Goal: Task Accomplishment & Management: Complete application form

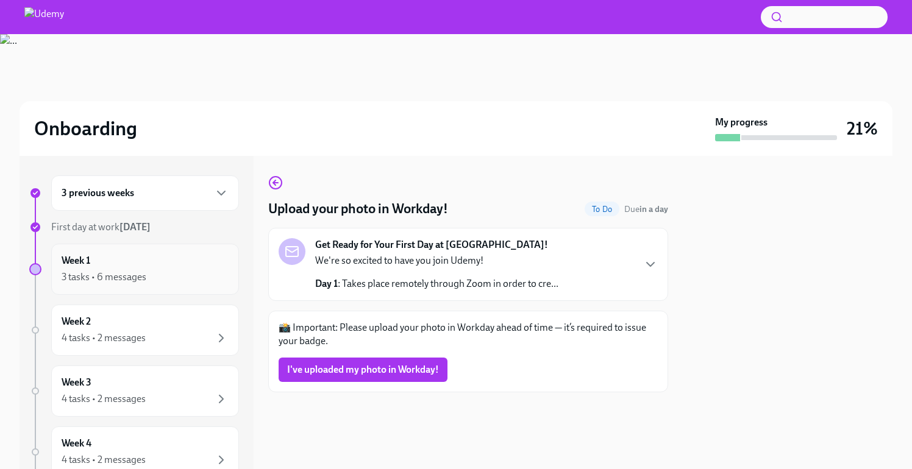
click at [179, 291] on div "Week 1 3 tasks • 6 messages" at bounding box center [145, 269] width 188 height 51
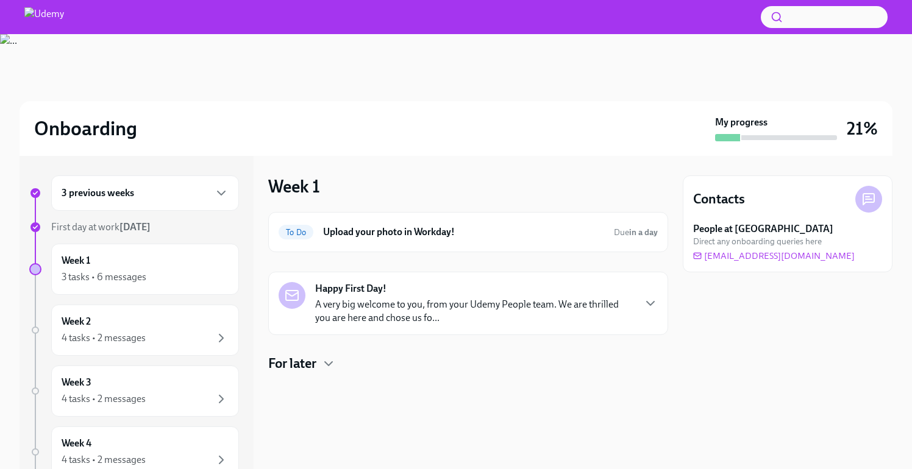
click at [430, 319] on p "A very big welcome to you, from your Udemy People team. We are thrilled you are…" at bounding box center [474, 311] width 318 height 27
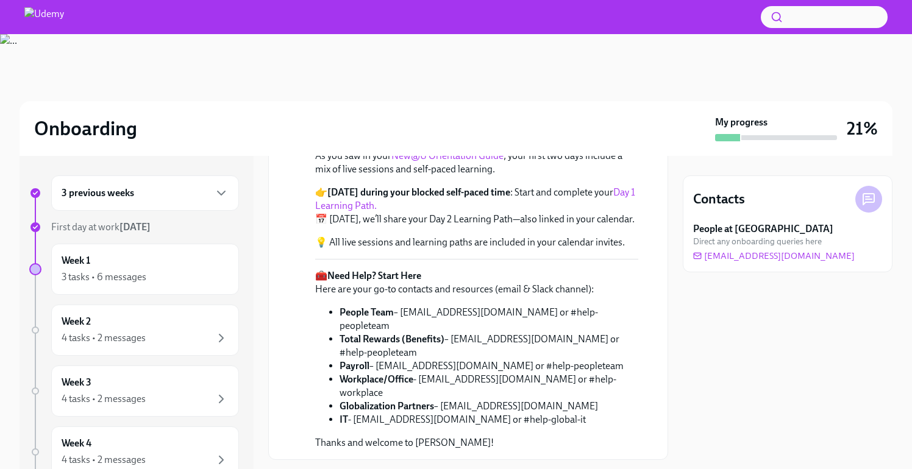
scroll to position [303, 0]
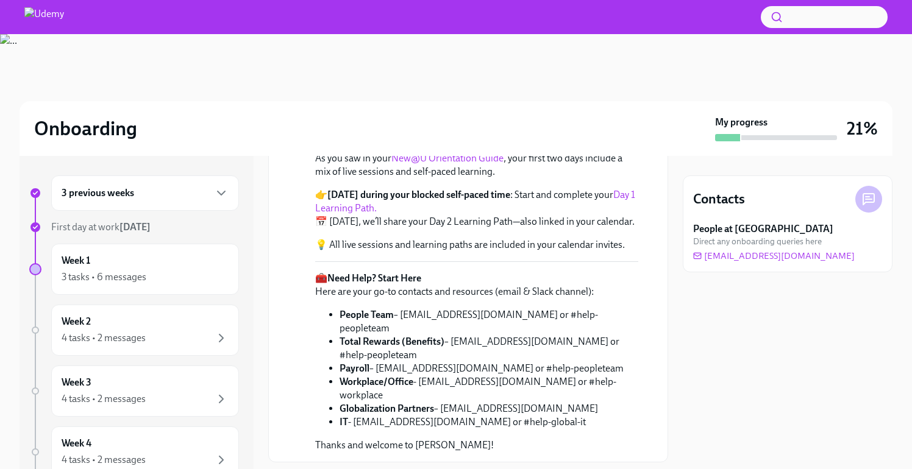
click at [435, 164] on link "New@U Orientation Guide" at bounding box center [447, 158] width 112 height 12
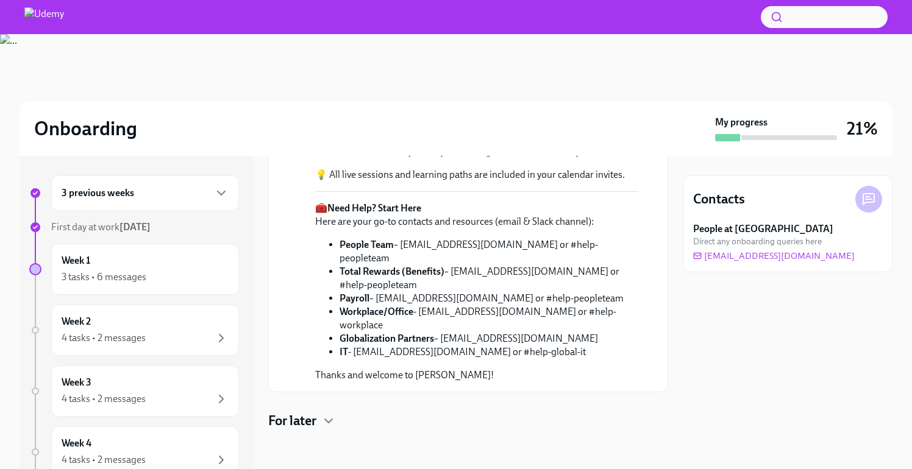
scroll to position [0, 0]
click at [328, 426] on icon "button" at bounding box center [328, 421] width 15 height 15
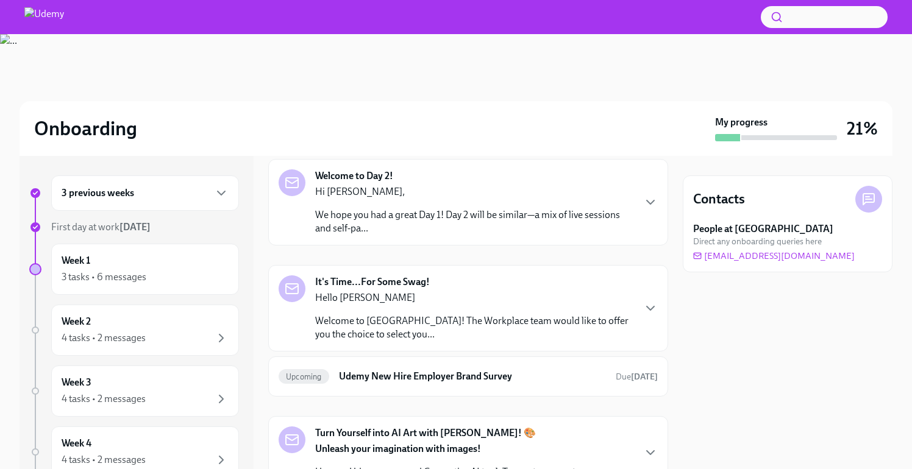
scroll to position [754, 0]
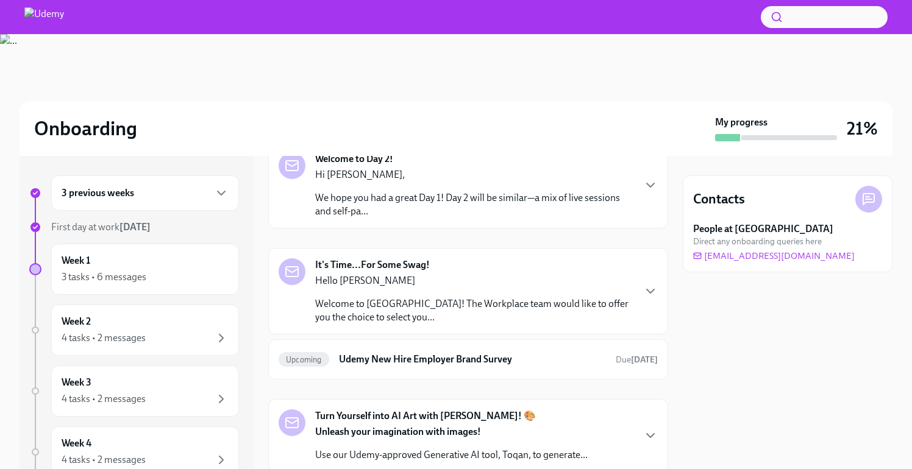
click at [466, 112] on p "A very big welcome to you, from your EMEA People team. We are thrilled you are …" at bounding box center [474, 98] width 318 height 27
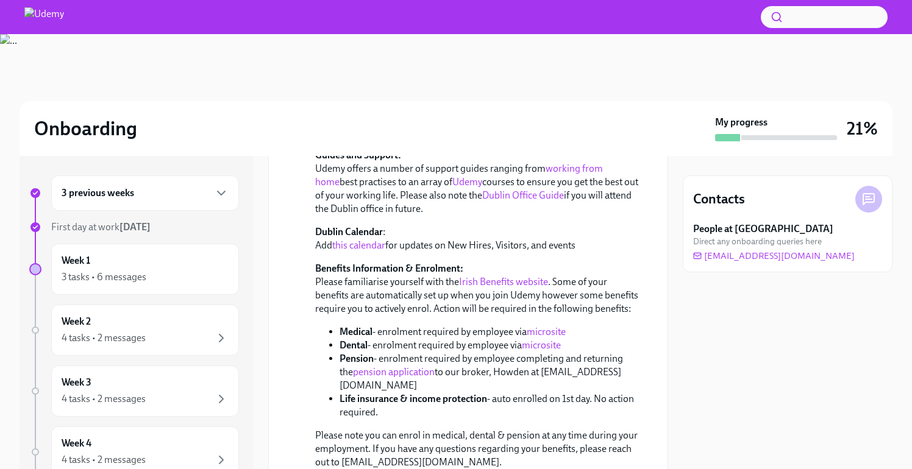
scroll to position [977, 0]
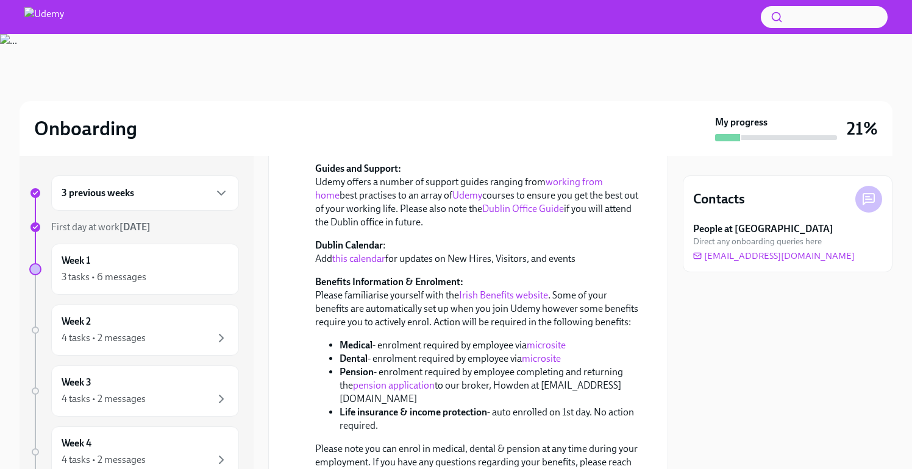
click at [427, 61] on link "EMEA Onboarding Information" at bounding box center [395, 55] width 131 height 12
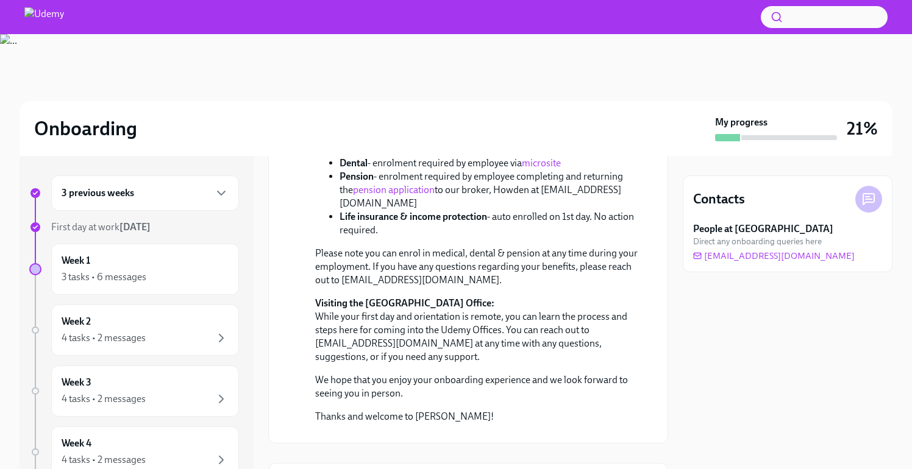
scroll to position [1238, 0]
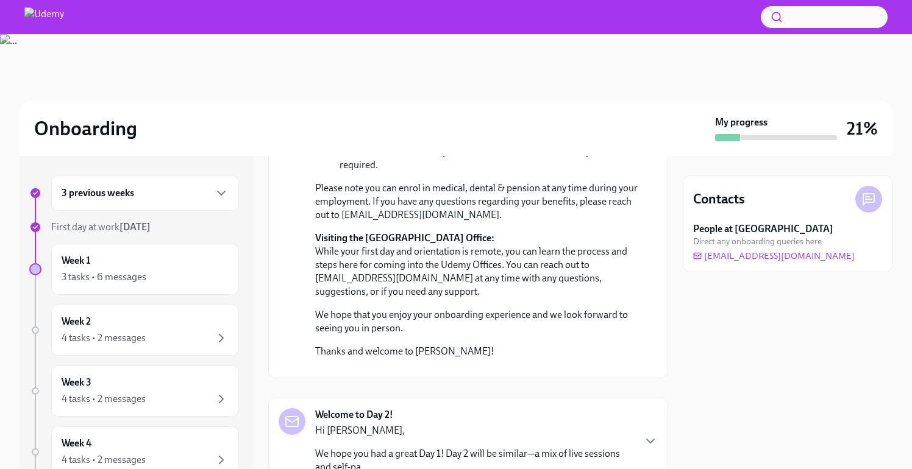
click at [545, 90] on link "microsite" at bounding box center [545, 85] width 39 height 12
click at [548, 104] on link "microsite" at bounding box center [541, 98] width 39 height 12
click at [423, 130] on link "pension application" at bounding box center [394, 125] width 82 height 12
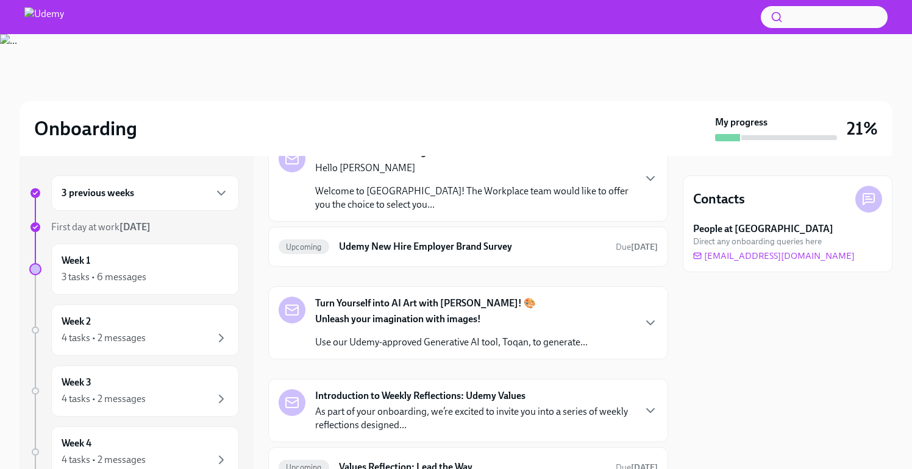
scroll to position [1609, 0]
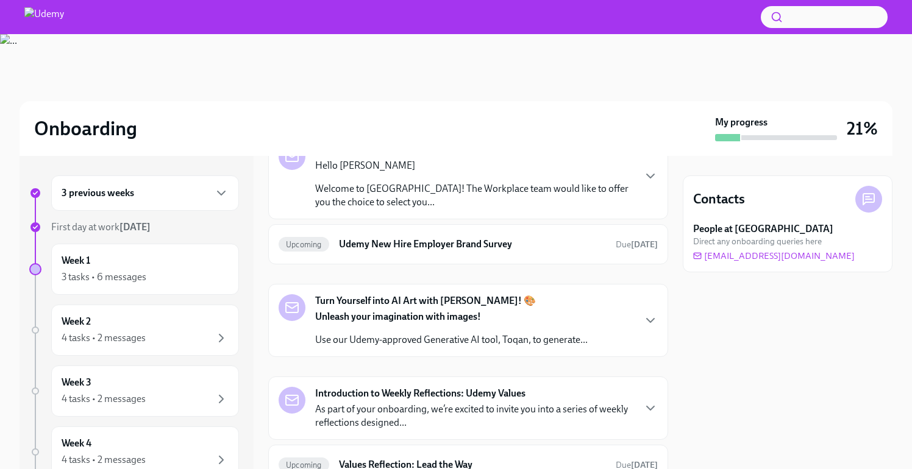
click at [444, 103] on p "We hope you had a great Day 1! Day 2 will be similar—a mix of live sessions and…" at bounding box center [474, 89] width 318 height 27
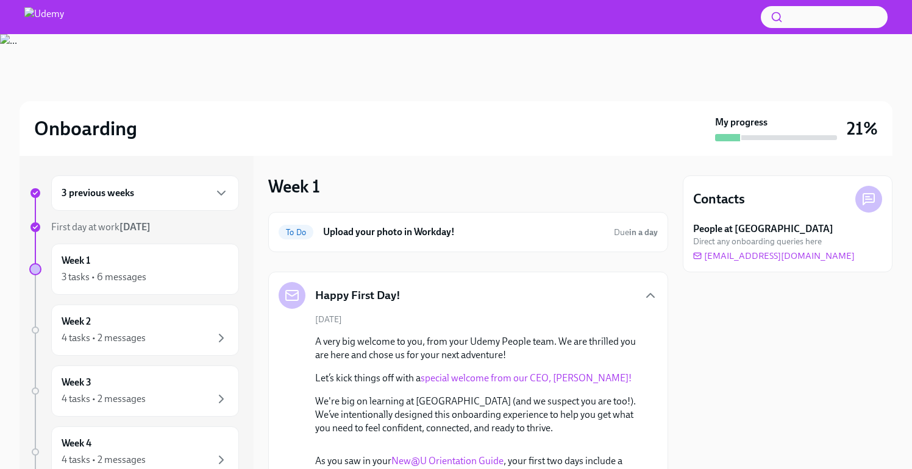
scroll to position [0, 0]
click at [108, 266] on div "Week 1 3 tasks • 6 messages" at bounding box center [145, 269] width 167 height 30
click at [117, 203] on div "3 previous weeks" at bounding box center [145, 192] width 188 height 35
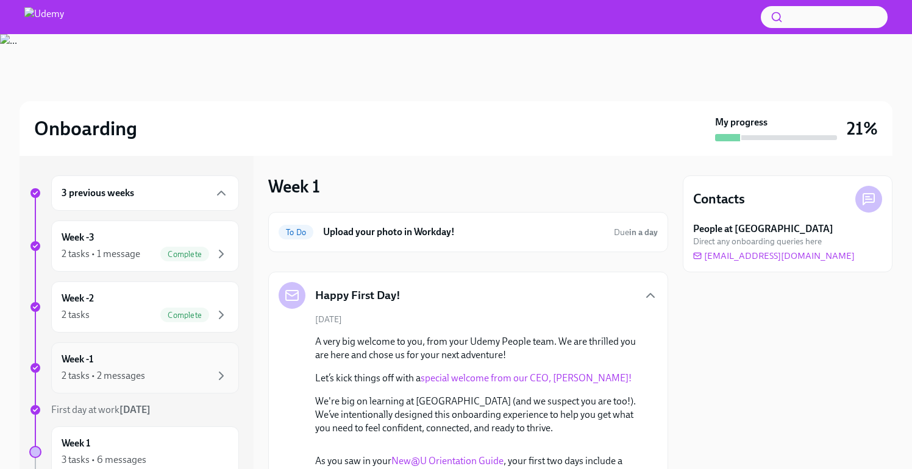
click at [213, 376] on div "2 tasks • 2 messages" at bounding box center [145, 376] width 167 height 15
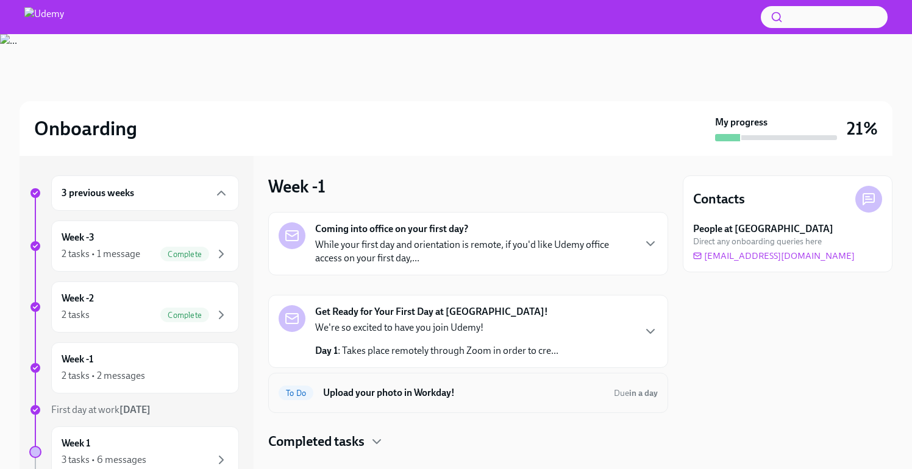
click at [383, 389] on h6 "Upload your photo in Workday!" at bounding box center [463, 392] width 281 height 13
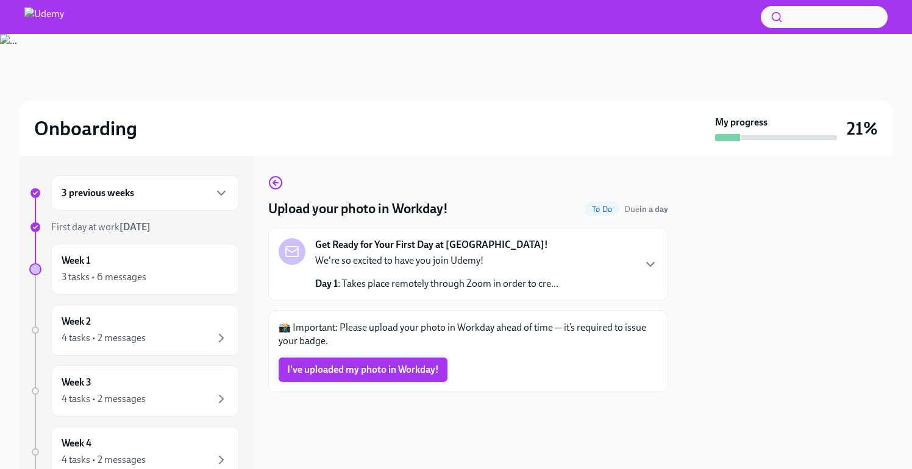
click at [377, 370] on span "I've uploaded my photo in Workday!" at bounding box center [363, 370] width 152 height 12
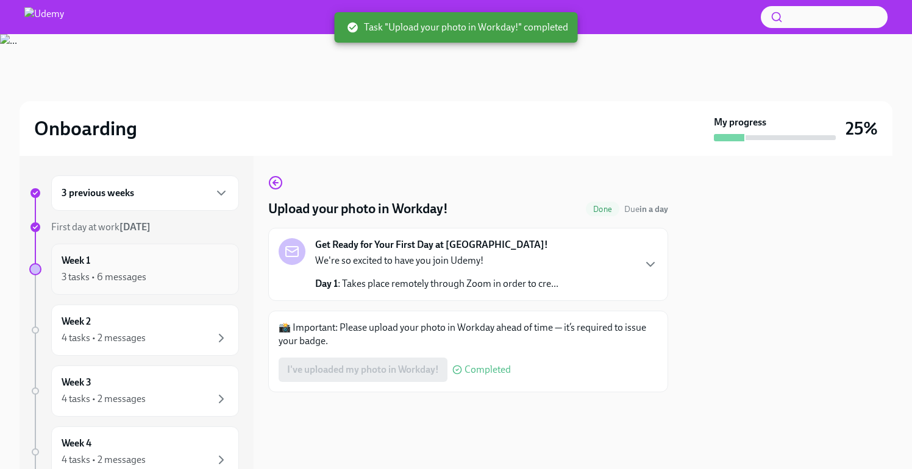
click at [177, 254] on div "Week 1 3 tasks • 6 messages" at bounding box center [145, 269] width 167 height 30
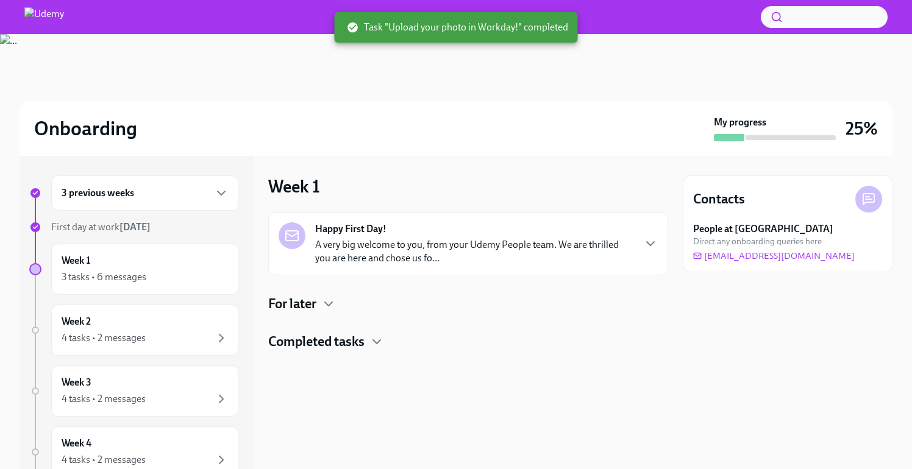
click at [214, 221] on div "First day at work [DATE]" at bounding box center [145, 227] width 188 height 13
click at [210, 200] on div "3 previous weeks" at bounding box center [145, 192] width 188 height 35
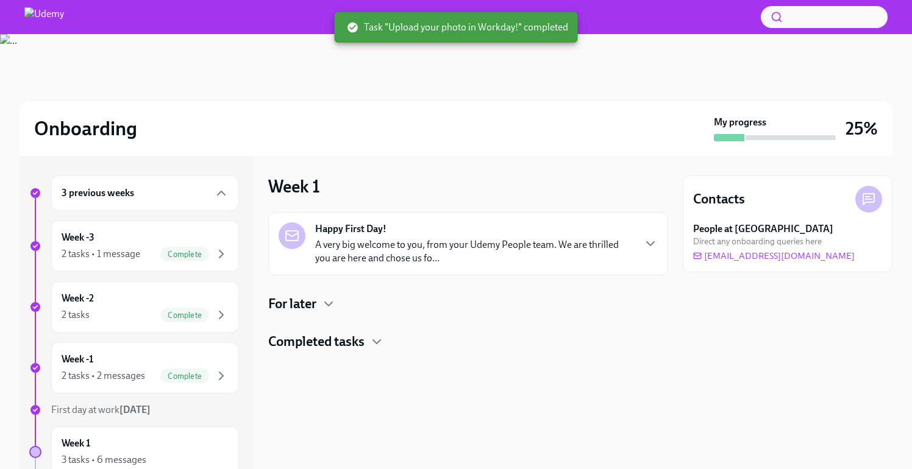
click at [210, 200] on div "3 previous weeks" at bounding box center [145, 193] width 167 height 15
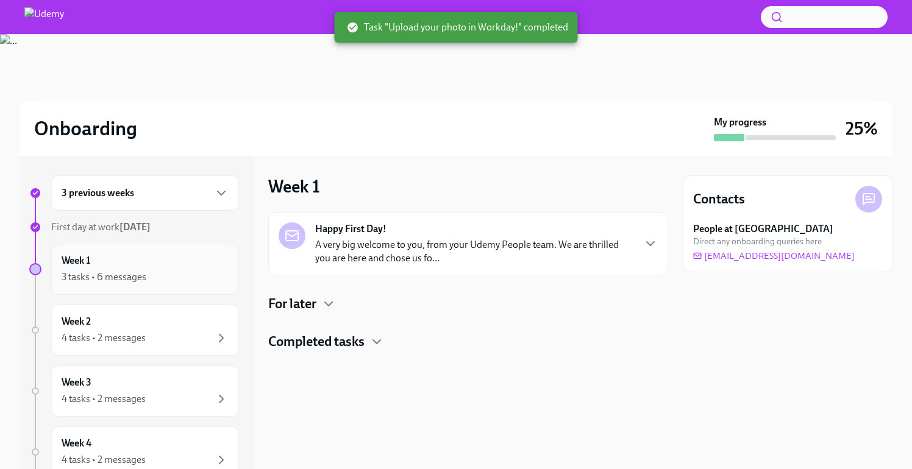
click at [172, 278] on div "3 tasks • 6 messages" at bounding box center [145, 277] width 167 height 15
click at [87, 281] on div "3 tasks • 6 messages" at bounding box center [104, 277] width 85 height 13
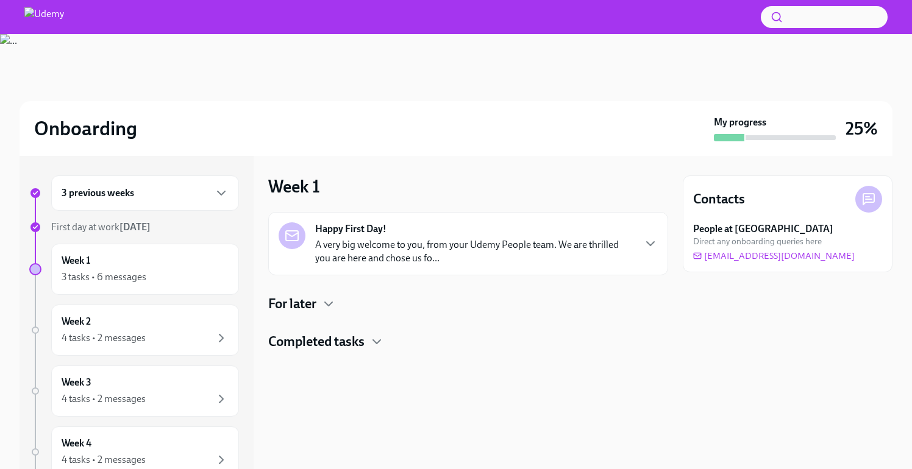
click at [317, 345] on h4 "Completed tasks" at bounding box center [316, 342] width 96 height 18
click at [568, 222] on div "Happy First Day! A very big welcome to you, from your Udemy People team. We are…" at bounding box center [468, 243] width 400 height 63
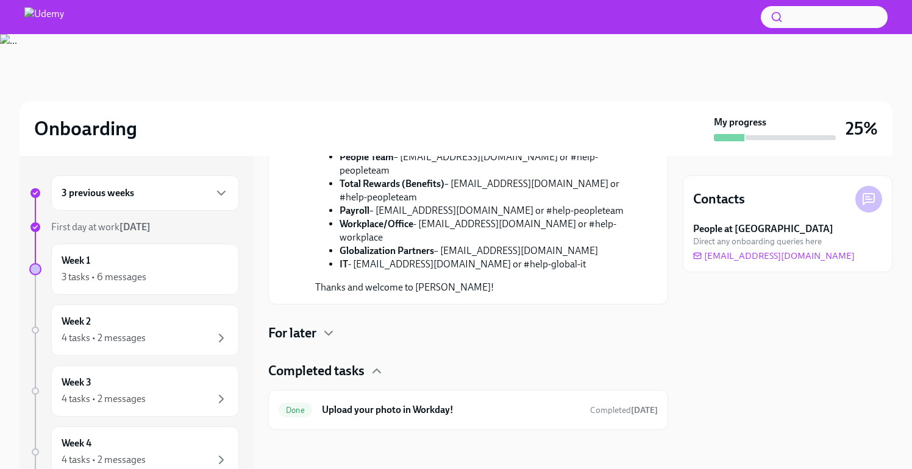
scroll to position [565, 0]
